Goal: Task Accomplishment & Management: Complete application form

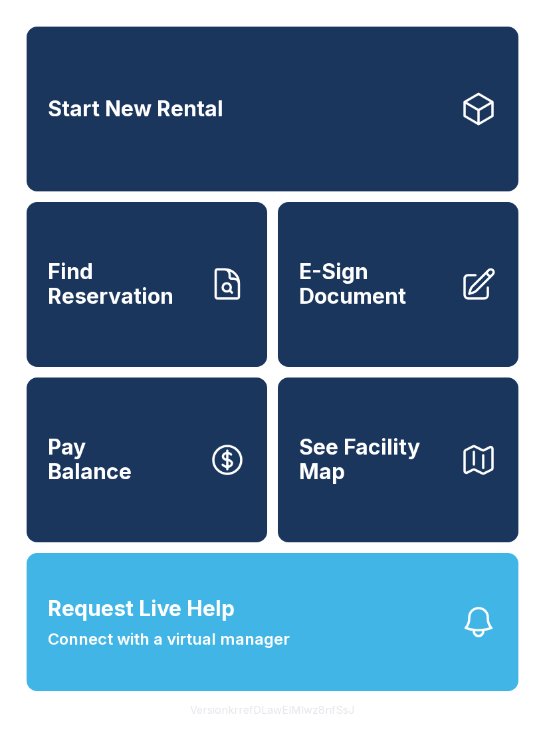
scroll to position [16, 0]
click at [243, 625] on span "Request Live Help Connect with a virtual manager" at bounding box center [169, 622] width 242 height 58
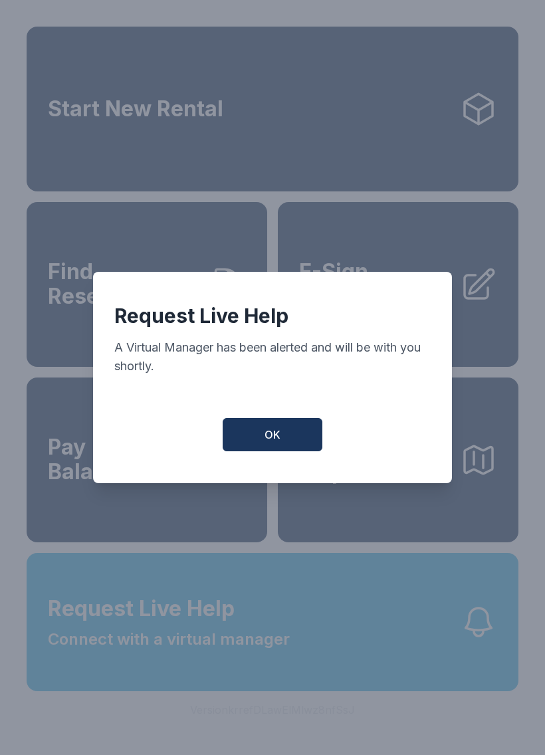
click at [298, 437] on button "OK" at bounding box center [273, 434] width 100 height 33
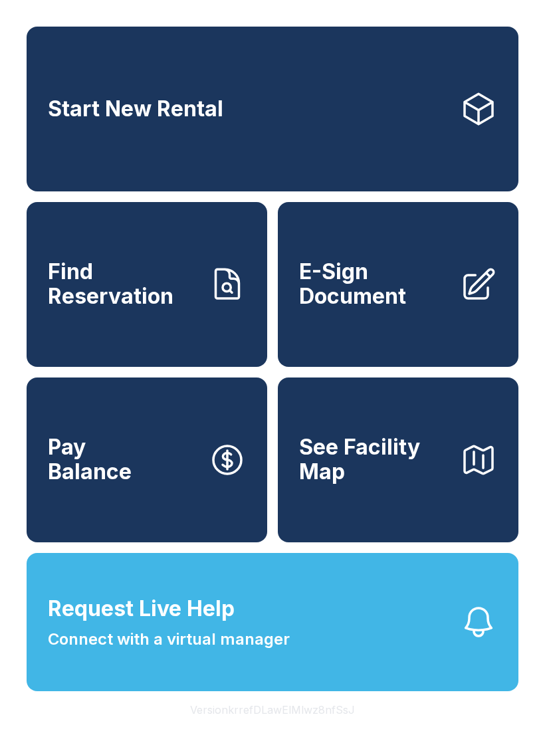
click at [175, 296] on span "Find Reservation" at bounding box center [123, 284] width 150 height 49
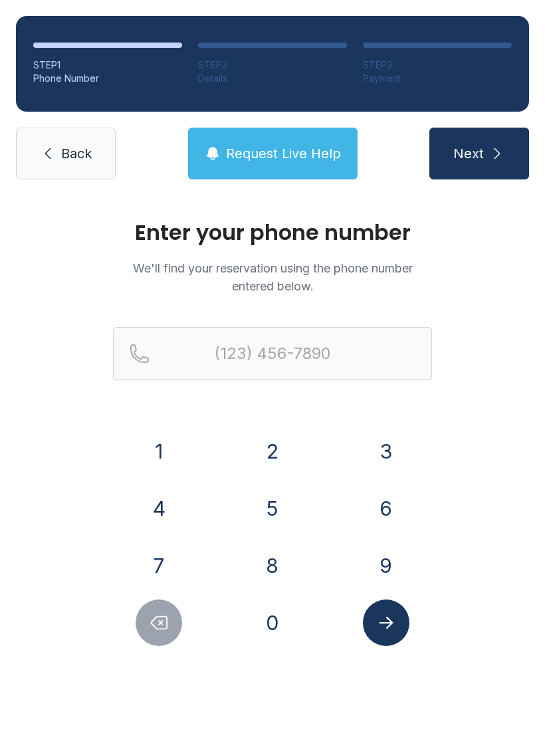
click at [383, 443] on button "3" at bounding box center [386, 451] width 47 height 47
click at [282, 452] on button "2" at bounding box center [272, 451] width 47 height 47
click at [172, 451] on button "1" at bounding box center [159, 451] width 47 height 47
click at [172, 580] on button "7" at bounding box center [159, 565] width 47 height 47
click at [391, 511] on button "6" at bounding box center [386, 508] width 47 height 47
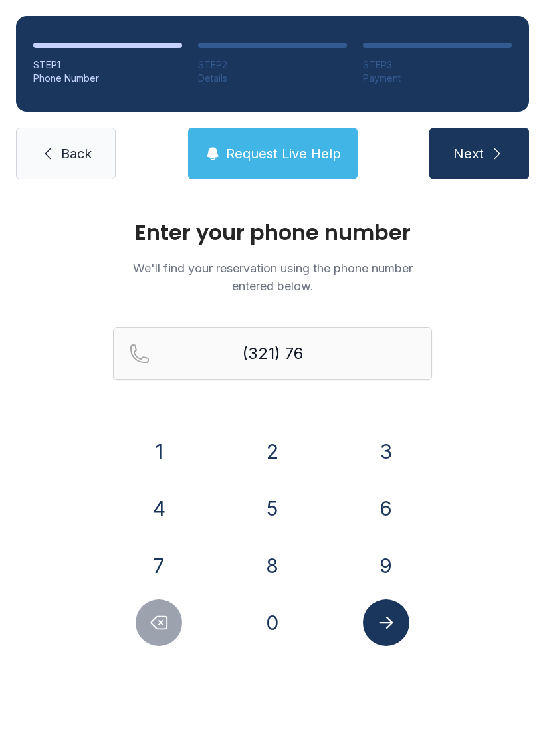
click at [275, 511] on button "5" at bounding box center [272, 508] width 47 height 47
click at [285, 506] on button "5" at bounding box center [272, 508] width 47 height 47
click at [260, 627] on button "0" at bounding box center [272, 623] width 47 height 47
click at [152, 562] on button "7" at bounding box center [159, 565] width 47 height 47
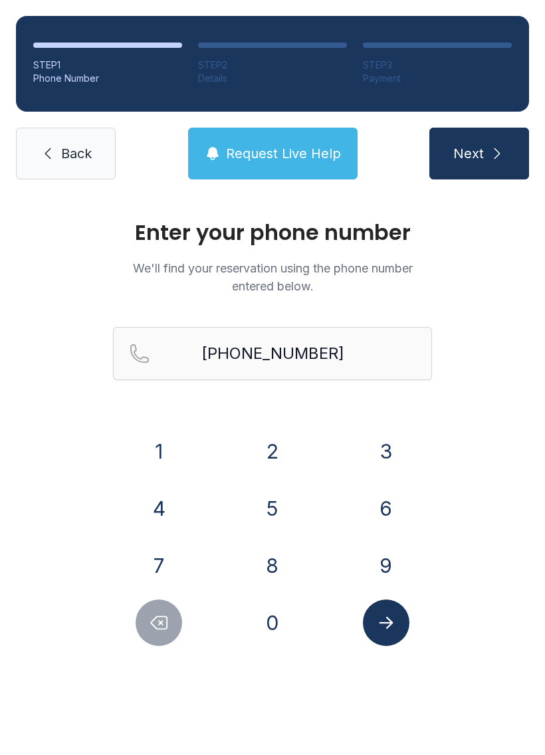
click at [169, 617] on icon "Delete number" at bounding box center [159, 623] width 20 height 20
click at [168, 616] on icon "Delete number" at bounding box center [159, 623] width 20 height 20
click at [162, 606] on button "Delete number" at bounding box center [159, 623] width 47 height 47
click at [158, 600] on button "Delete number" at bounding box center [159, 623] width 47 height 47
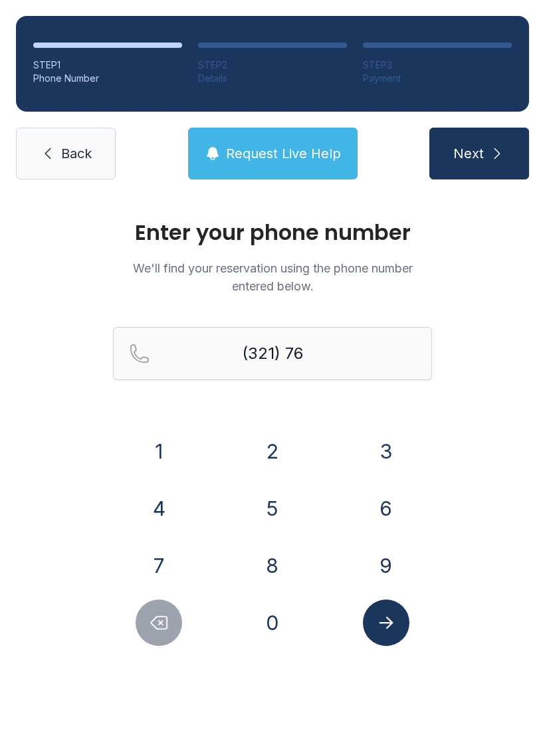
click at [156, 598] on div "1 2 3 4 5 6 7 8 9 0" at bounding box center [272, 537] width 319 height 218
click at [146, 604] on button "Delete number" at bounding box center [159, 623] width 47 height 47
click at [390, 559] on button "9" at bounding box center [386, 565] width 47 height 47
click at [276, 507] on button "5" at bounding box center [272, 508] width 47 height 47
click at [274, 509] on button "5" at bounding box center [272, 508] width 47 height 47
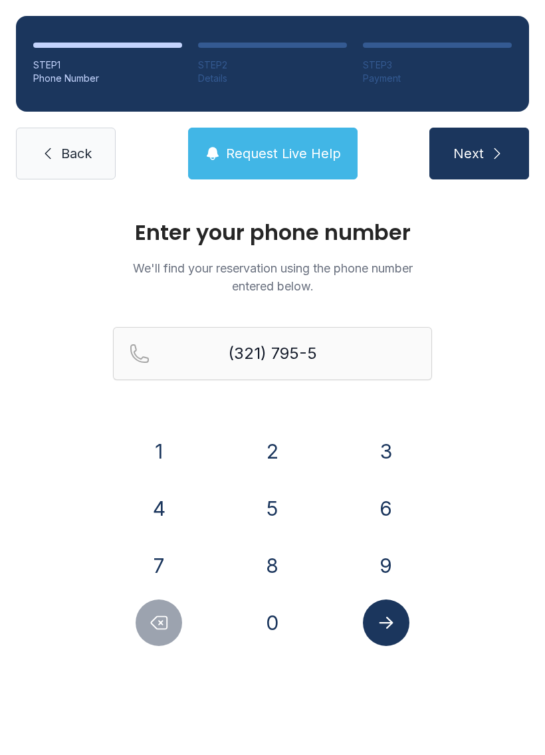
click at [274, 509] on button "5" at bounding box center [272, 508] width 47 height 47
click at [269, 614] on button "0" at bounding box center [272, 623] width 47 height 47
click at [158, 553] on button "7" at bounding box center [159, 565] width 47 height 47
type input "[PHONE_NUMBER]"
click at [394, 629] on icon "Submit lookup form" at bounding box center [386, 623] width 20 height 20
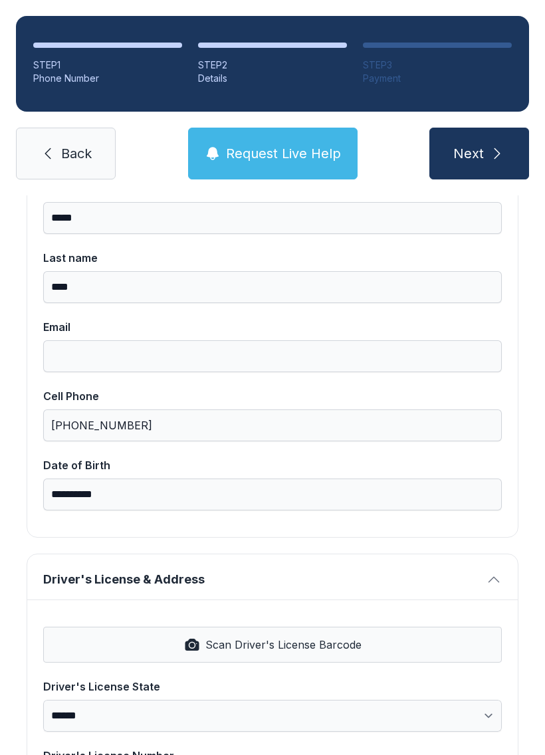
scroll to position [159, 0]
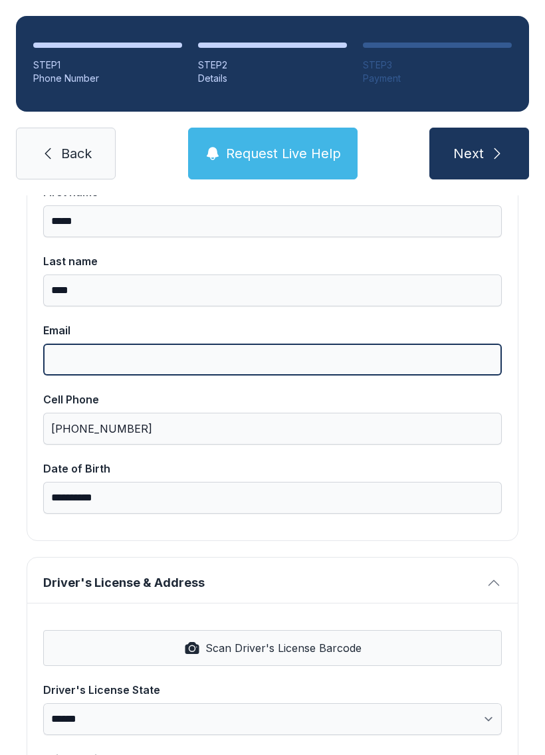
click at [96, 372] on input "Email" at bounding box center [272, 360] width 459 height 32
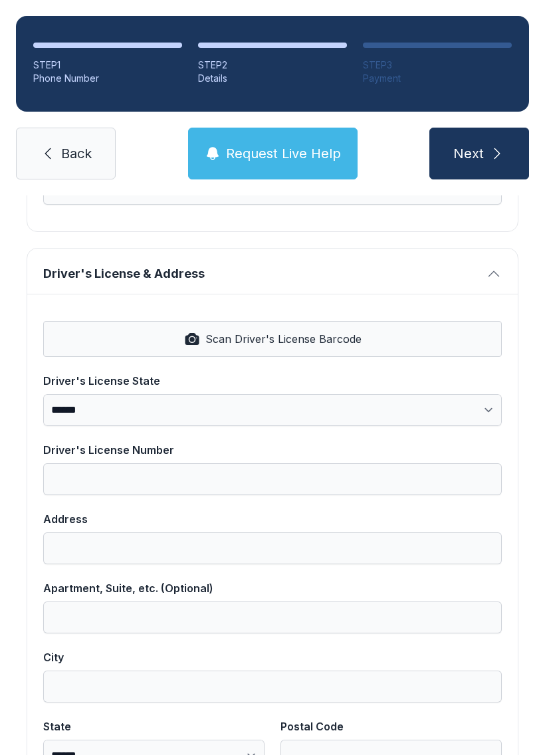
scroll to position [473, 0]
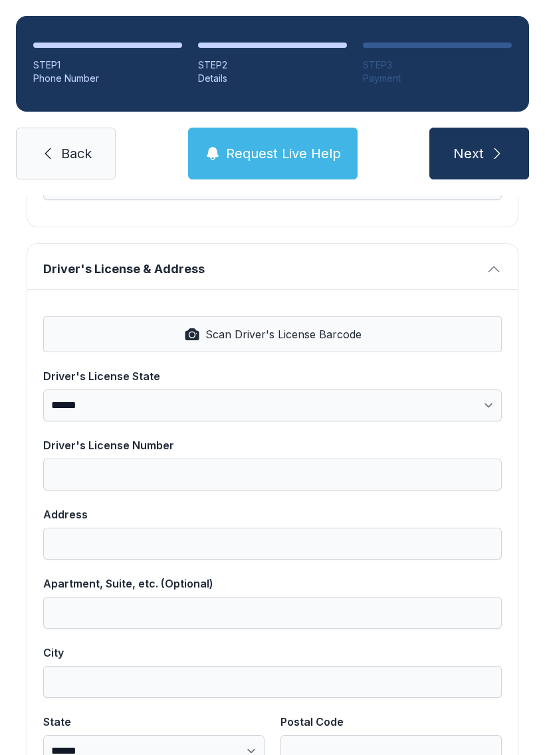
type input "**********"
click at [199, 338] on icon "button" at bounding box center [192, 334] width 14 height 12
select select "**"
type input "**********"
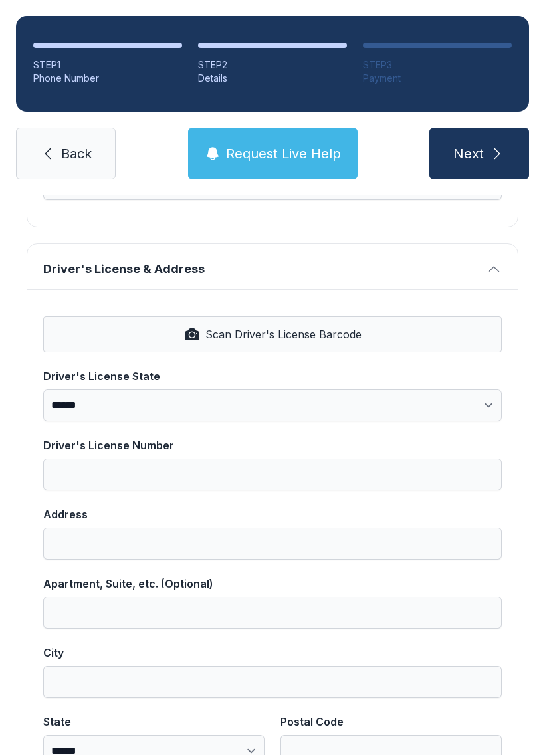
type input "*********"
select select "**"
type input "*****"
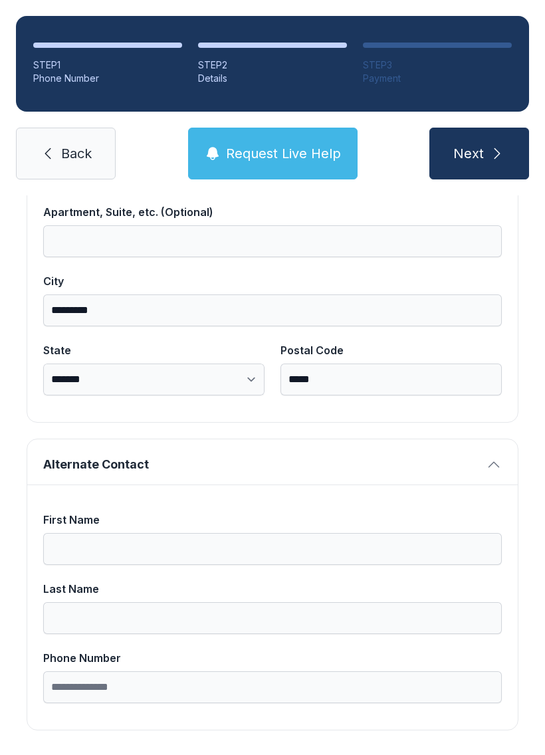
scroll to position [844, 0]
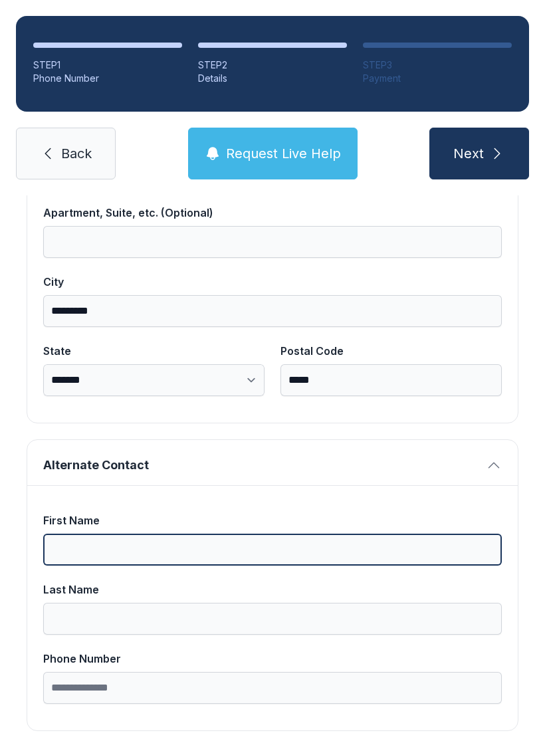
click at [82, 543] on input "First Name" at bounding box center [272, 550] width 459 height 32
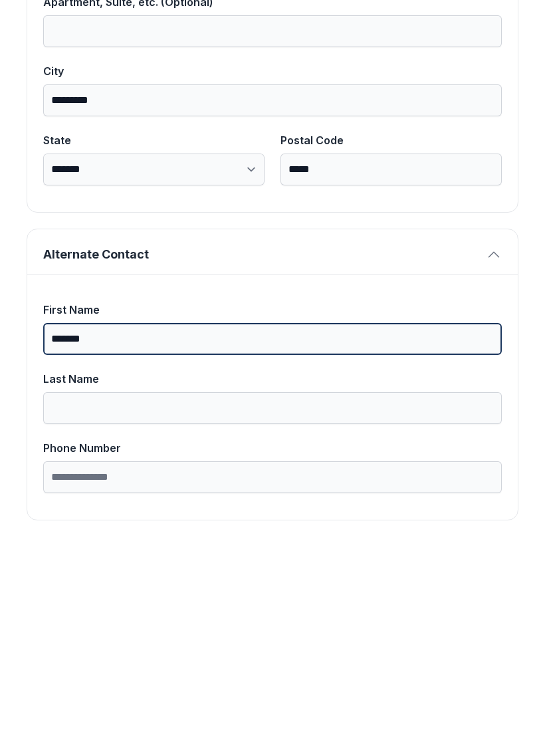
type input "*******"
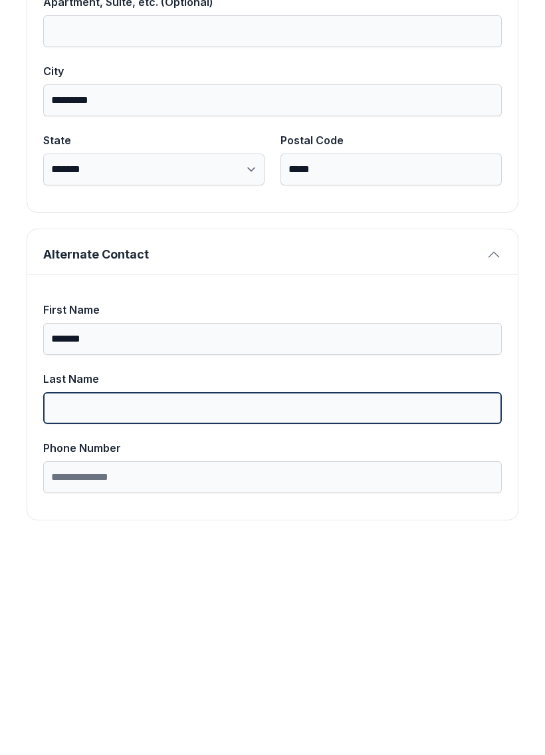
click at [152, 603] on input "Last Name" at bounding box center [272, 619] width 459 height 32
type input "****"
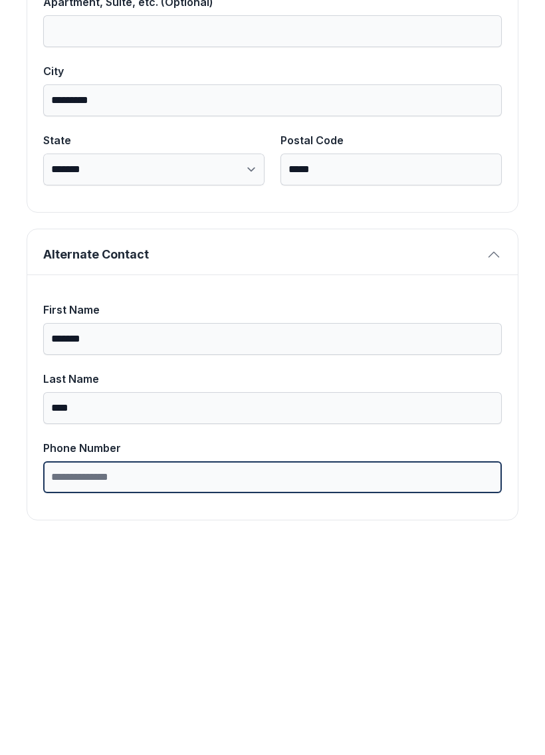
click at [173, 672] on input "Phone Number" at bounding box center [272, 688] width 459 height 32
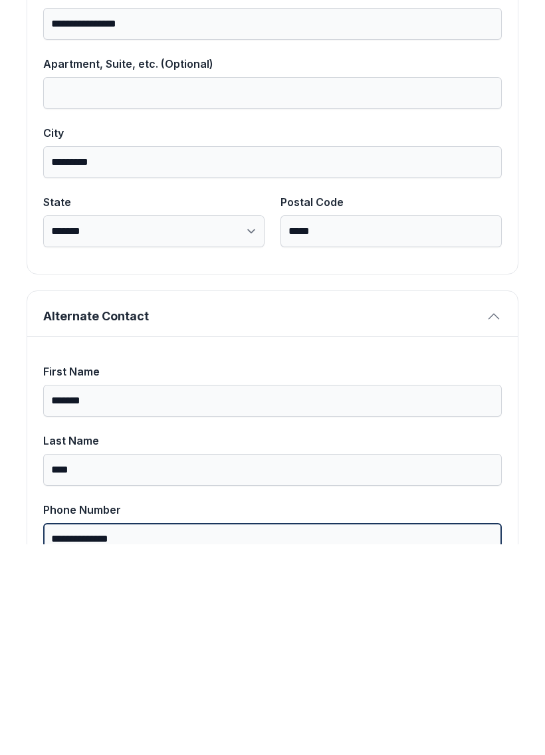
type input "**********"
click at [479, 128] on button "Next" at bounding box center [479, 154] width 100 height 52
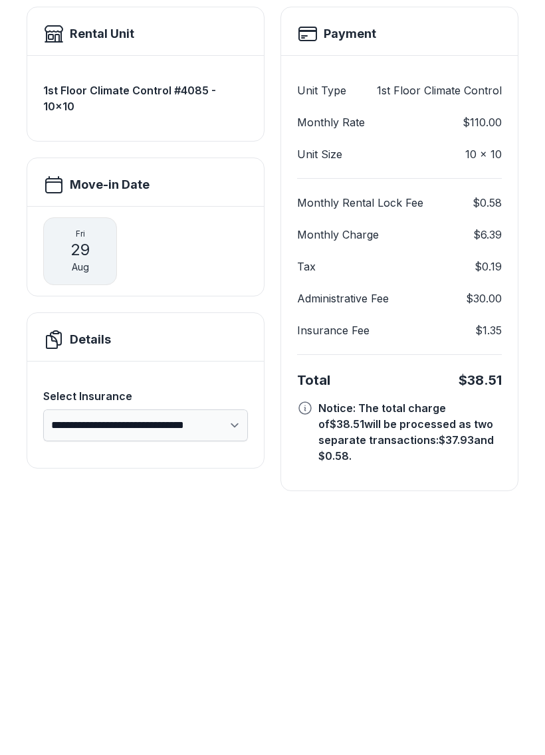
scroll to position [7, 0]
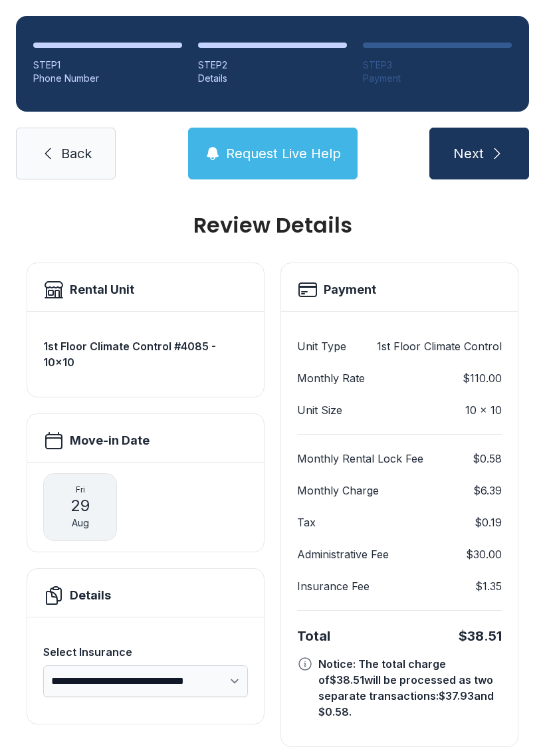
click at [437, 743] on div "**********" at bounding box center [272, 494] width 545 height 612
click at [82, 128] on link "Back" at bounding box center [66, 154] width 100 height 52
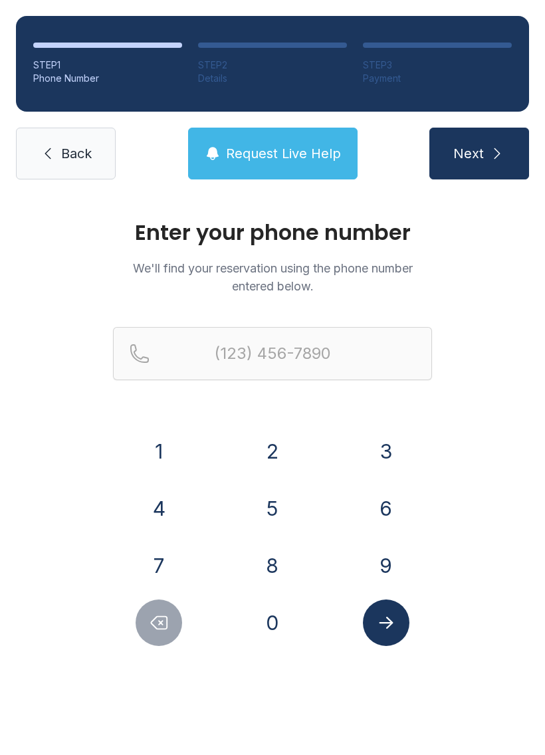
click at [485, 161] on button "Next" at bounding box center [479, 154] width 100 height 52
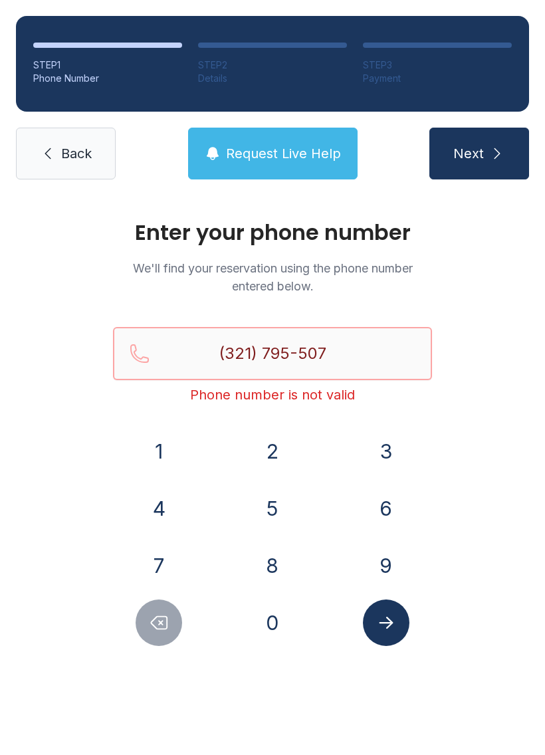
type input "(321) 795-507"
click at [489, 164] on button "Next" at bounding box center [479, 154] width 100 height 52
click at [53, 161] on icon at bounding box center [48, 154] width 16 height 16
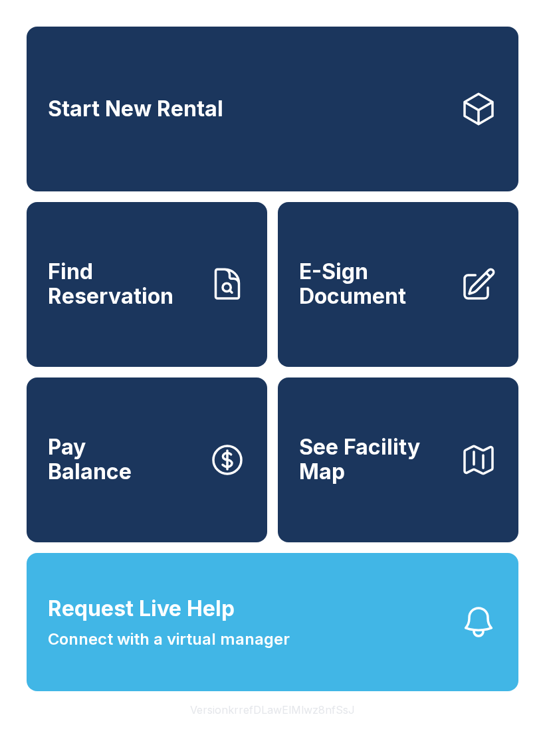
click at [428, 308] on span "E-Sign Document" at bounding box center [374, 284] width 150 height 49
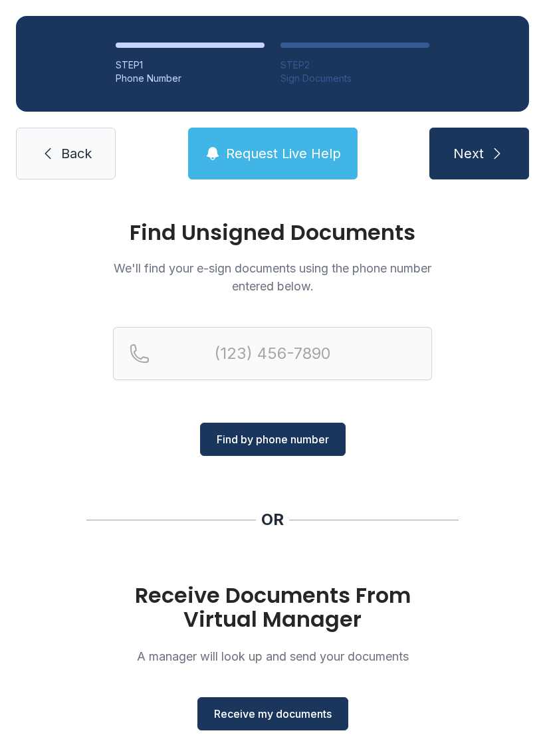
click at [295, 711] on span "Receive my documents" at bounding box center [273, 714] width 118 height 16
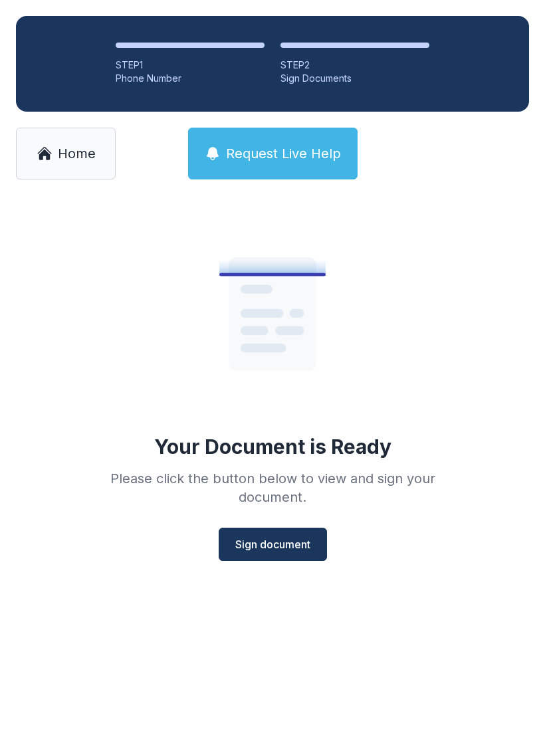
click at [285, 544] on span "Sign document" at bounding box center [272, 544] width 75 height 16
